Goal: Book appointment/travel/reservation

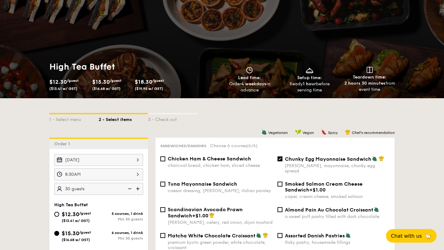
scroll to position [36, 0]
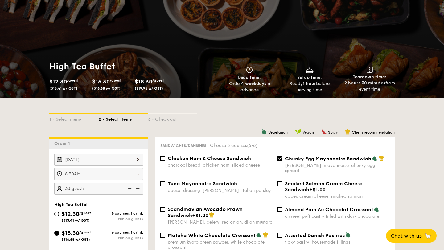
click at [119, 171] on div "8:30AM" at bounding box center [98, 174] width 89 height 12
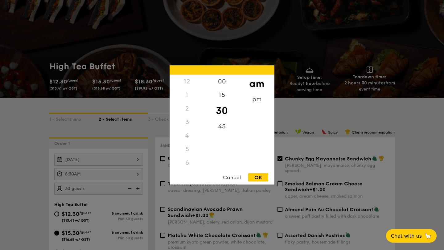
scroll to position [41, 0]
click at [221, 176] on div "Cancel" at bounding box center [232, 178] width 30 height 8
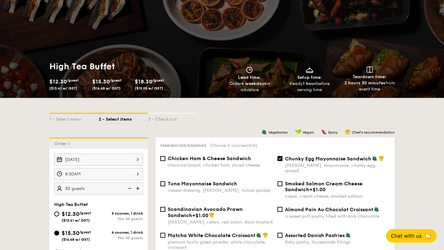
click at [227, 176] on div "Cancel" at bounding box center [232, 178] width 30 height 8
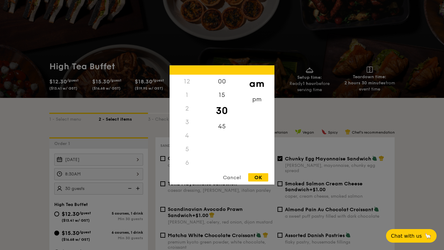
click at [127, 170] on div "8:30AM 12 1 2 3 4 5 6 7 8 9 10 11 00 15 30 45 am pm Cancel OK" at bounding box center [98, 174] width 89 height 12
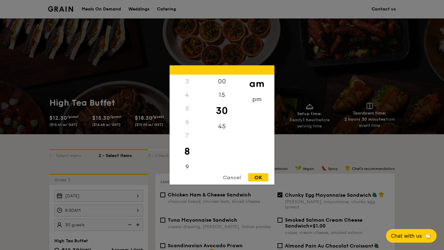
scroll to position [0, 0]
click at [255, 177] on div "OK" at bounding box center [258, 178] width 20 height 8
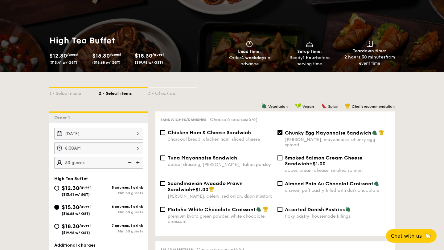
scroll to position [64, 0]
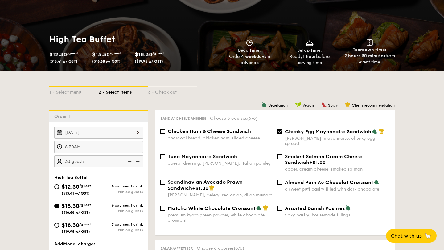
click at [124, 156] on div "[DATE] 8:30AM 30 guests" at bounding box center [98, 147] width 89 height 41
click at [62, 149] on div "8:30AM 12 1 2 3 4 5 6 7 8 9 10 11 00 15 30 45 am pm Cancel OK" at bounding box center [98, 147] width 89 height 12
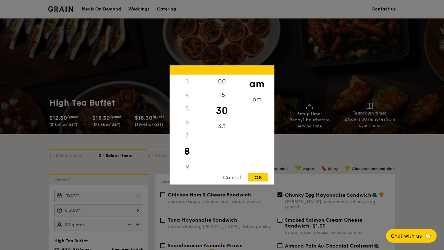
click at [234, 173] on div "12 1 2 3 4 5 6 7 8 9 10 11 00 15 30 45 am pm Cancel OK" at bounding box center [222, 125] width 105 height 119
click at [236, 178] on div "Cancel" at bounding box center [232, 178] width 30 height 8
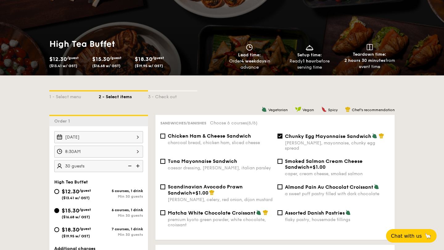
scroll to position [61, 0]
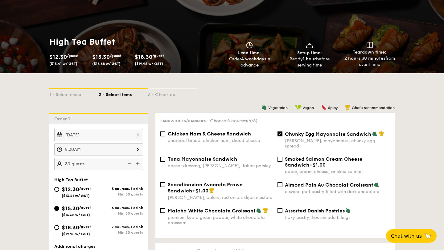
click at [134, 147] on div "8:30AM 12 1 2 3 4 5 6 7 8 9 10 11 00 15 30 45 am pm Cancel OK" at bounding box center [98, 150] width 89 height 12
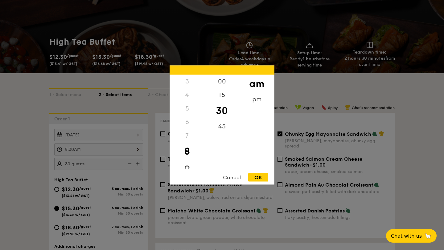
click at [186, 166] on div "9" at bounding box center [187, 170] width 35 height 18
click at [258, 177] on div "OK" at bounding box center [258, 178] width 20 height 8
type input "9:30AM"
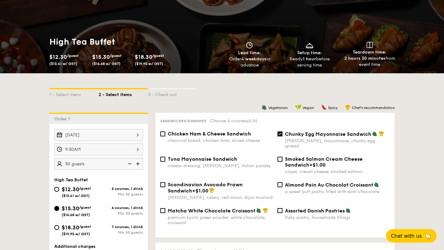
click at [139, 151] on div "9:30AM" at bounding box center [98, 150] width 89 height 12
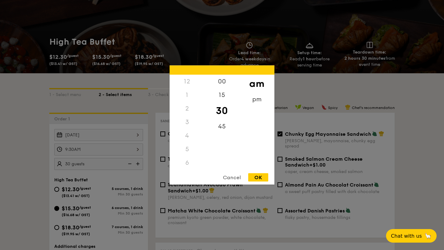
scroll to position [54, 0]
click at [226, 178] on div "Cancel" at bounding box center [232, 178] width 30 height 8
